Goal: Find specific page/section: Find specific page/section

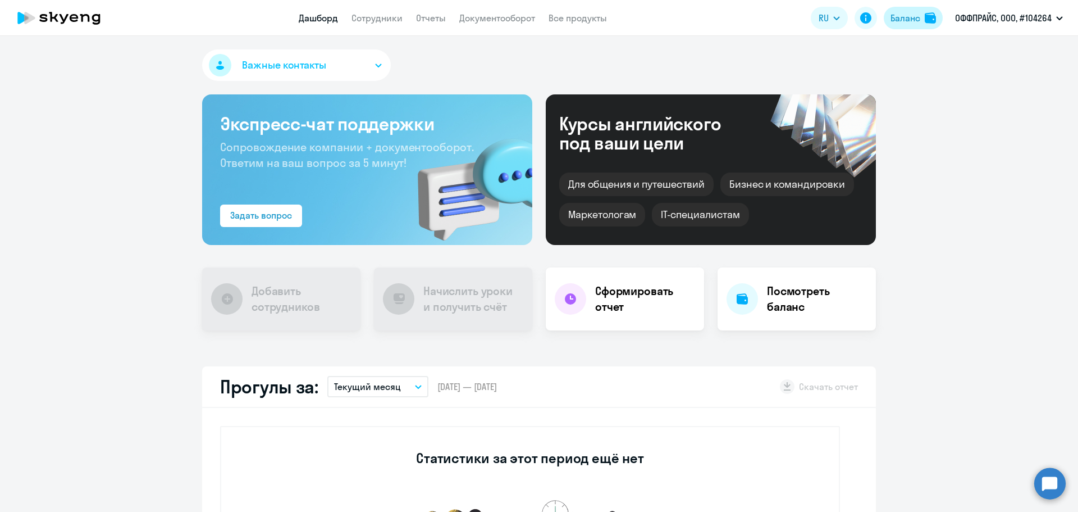
drag, startPoint x: 0, startPoint y: 0, endPoint x: 930, endPoint y: 14, distance: 929.7
click at [930, 14] on img at bounding box center [930, 17] width 11 height 11
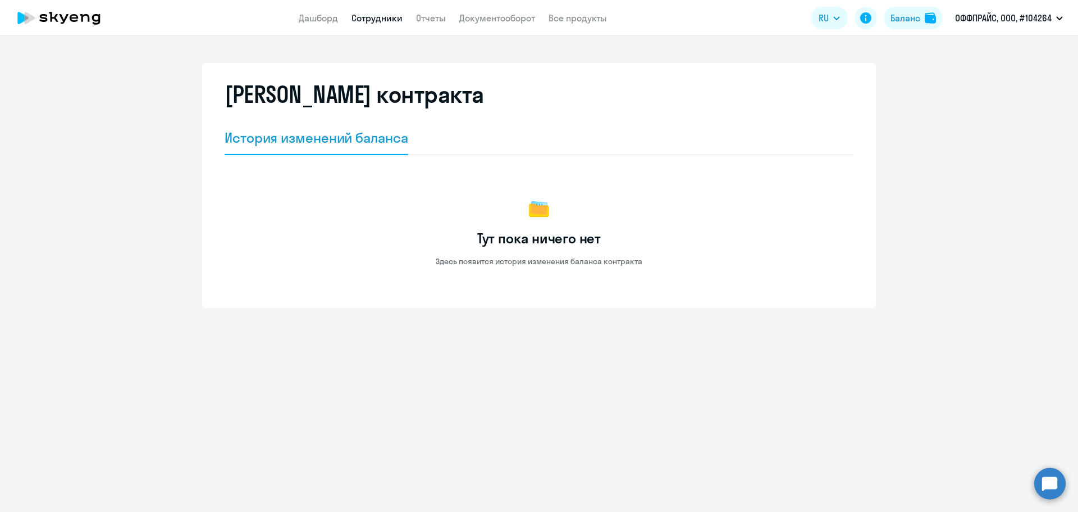
drag, startPoint x: 424, startPoint y: 21, endPoint x: 391, endPoint y: 21, distance: 32.6
click at [424, 21] on link "Отчеты" at bounding box center [431, 17] width 30 height 11
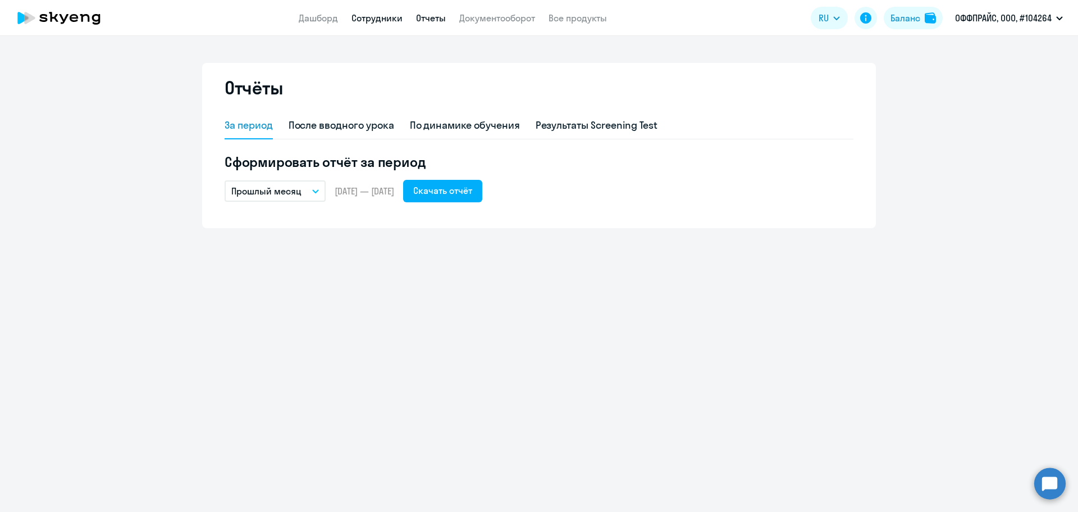
click at [381, 21] on link "Сотрудники" at bounding box center [377, 17] width 51 height 11
select select "30"
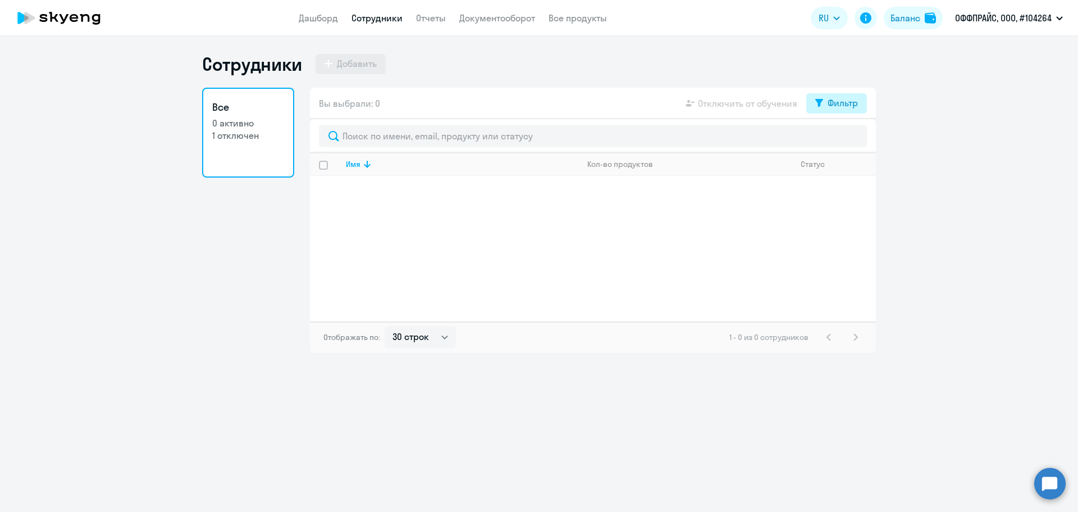
click at [833, 108] on div "Фильтр" at bounding box center [843, 102] width 30 height 13
click at [847, 139] on span at bounding box center [848, 139] width 19 height 11
click at [839, 139] on input "checkbox" at bounding box center [839, 139] width 1 height 1
checkbox input "true"
